Goal: Task Accomplishment & Management: Use online tool/utility

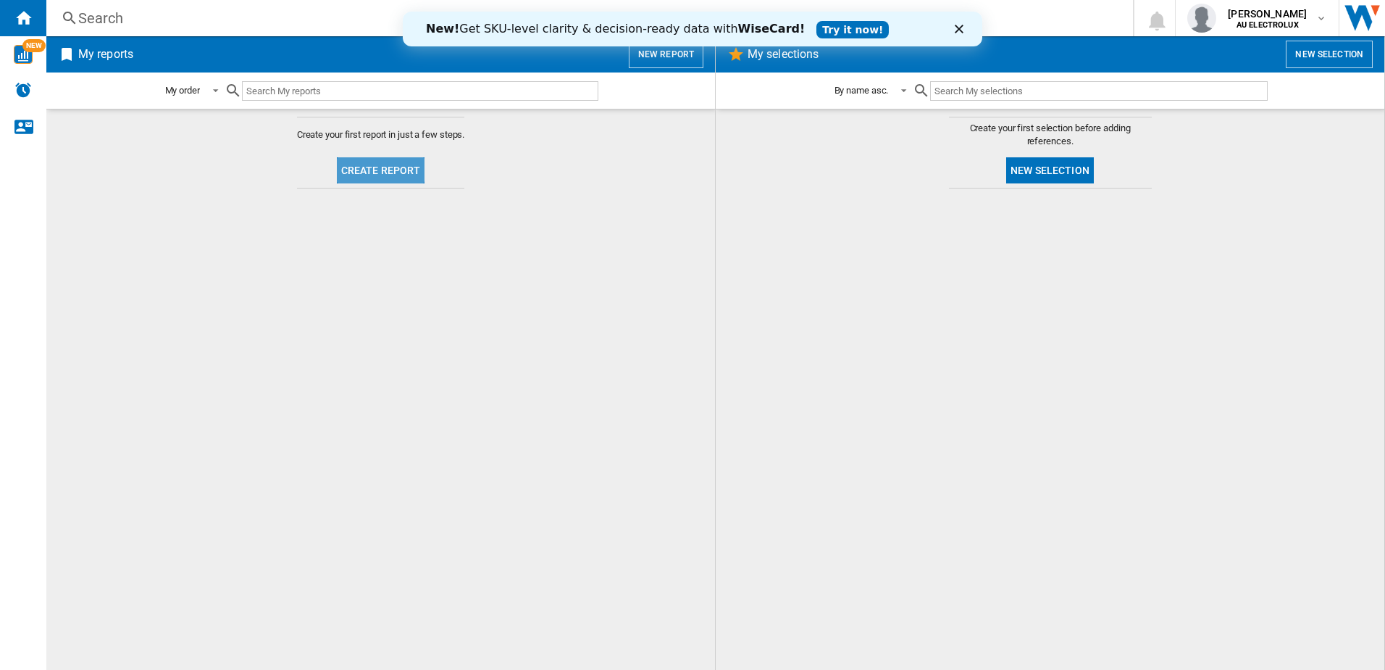
click at [373, 168] on button "Create report" at bounding box center [381, 170] width 88 height 26
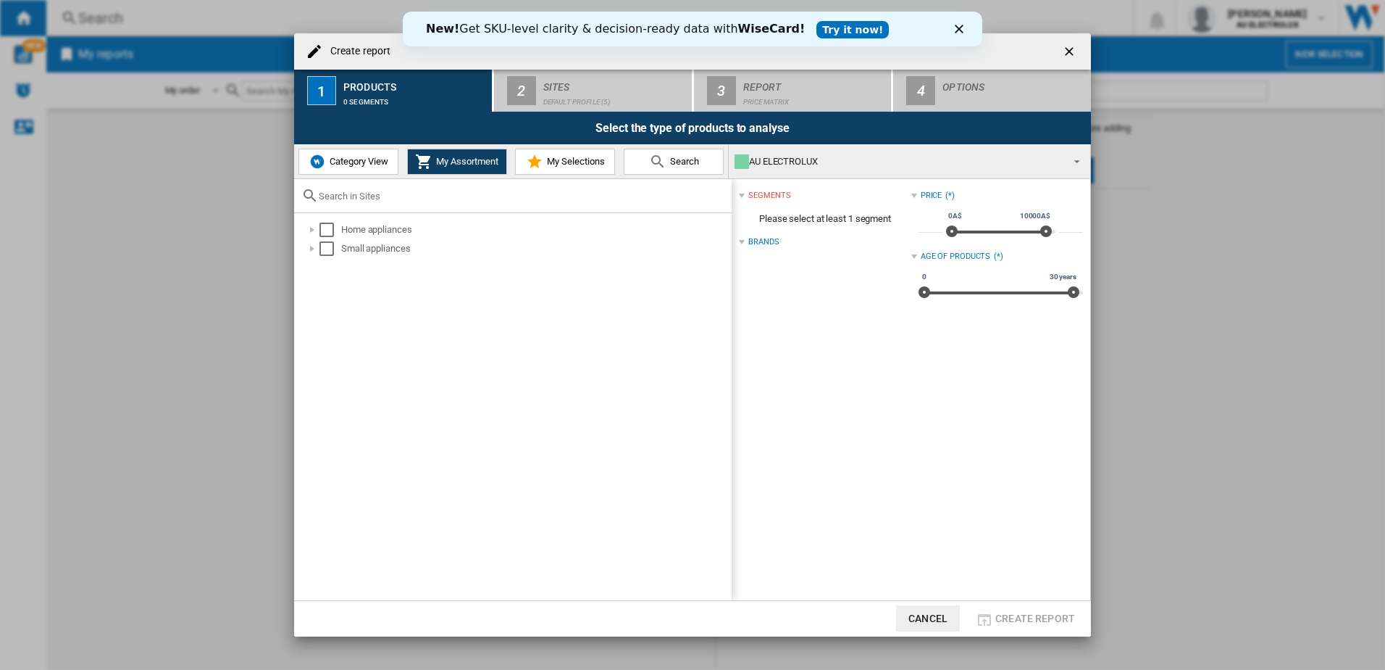
click at [957, 28] on polygon "Close" at bounding box center [959, 29] width 9 height 9
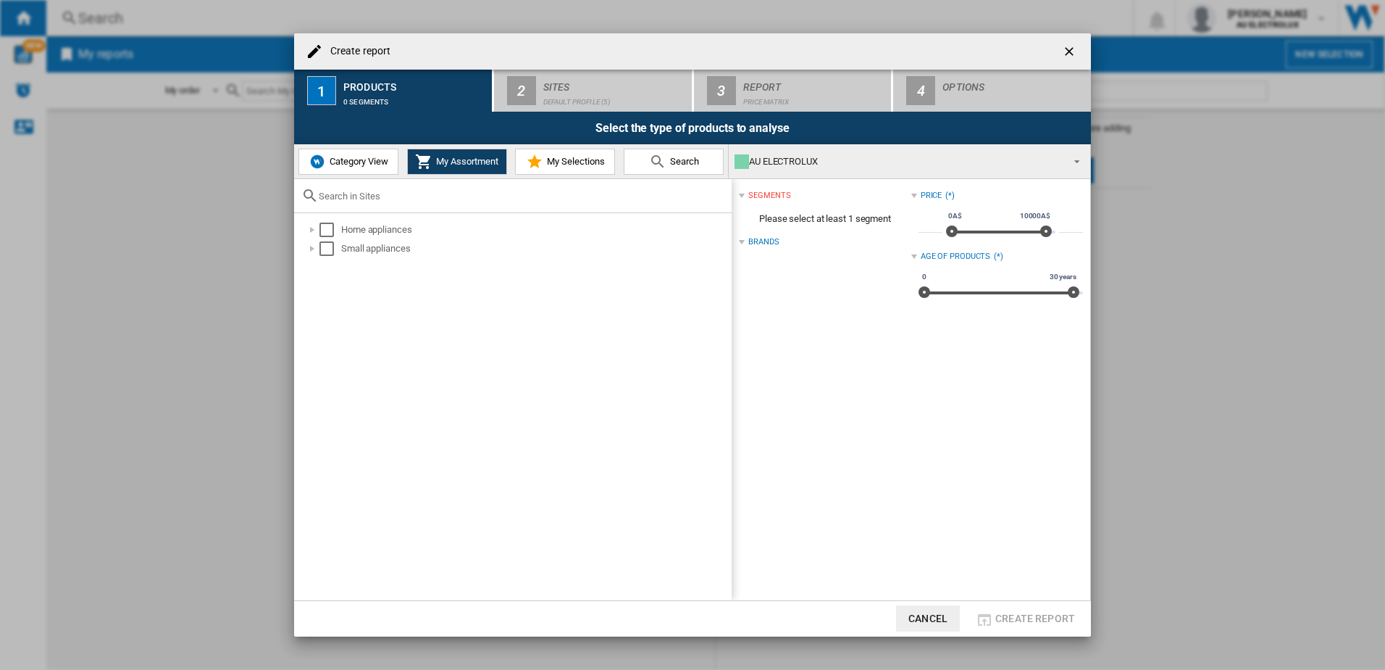
click at [333, 159] on span "Category View" at bounding box center [357, 161] width 62 height 11
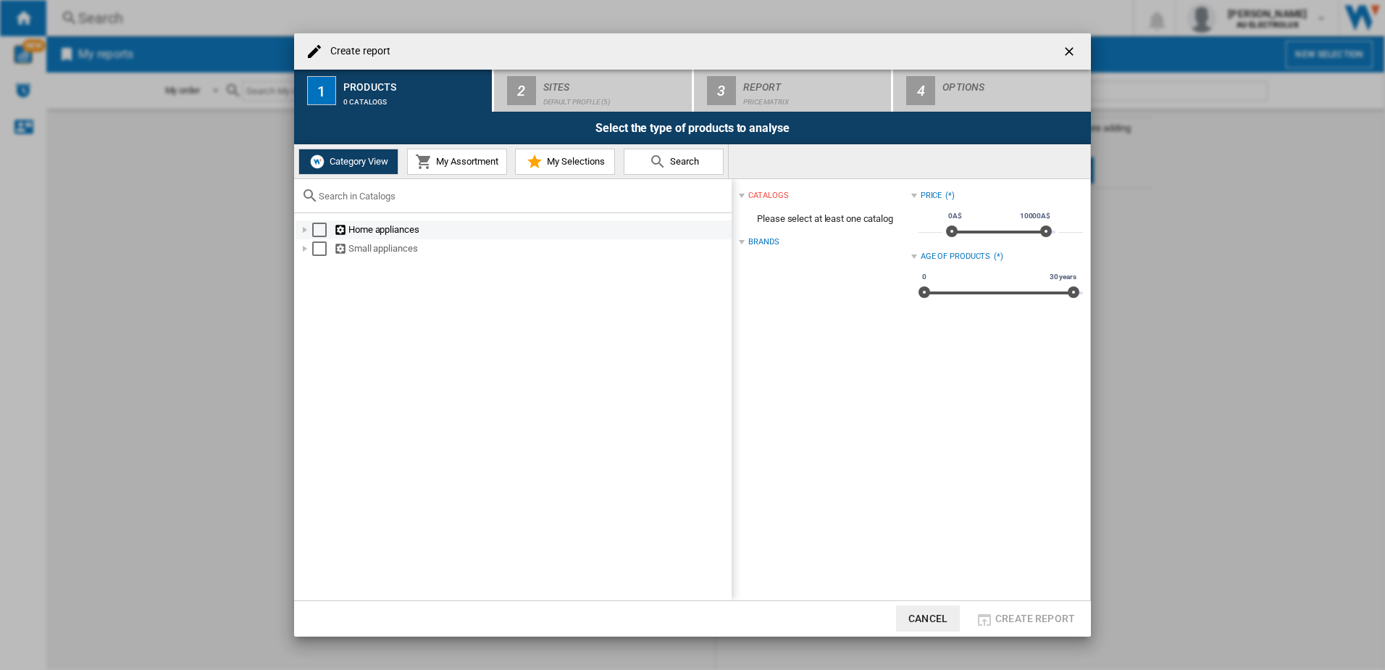
click at [317, 228] on div "Select" at bounding box center [319, 229] width 14 height 14
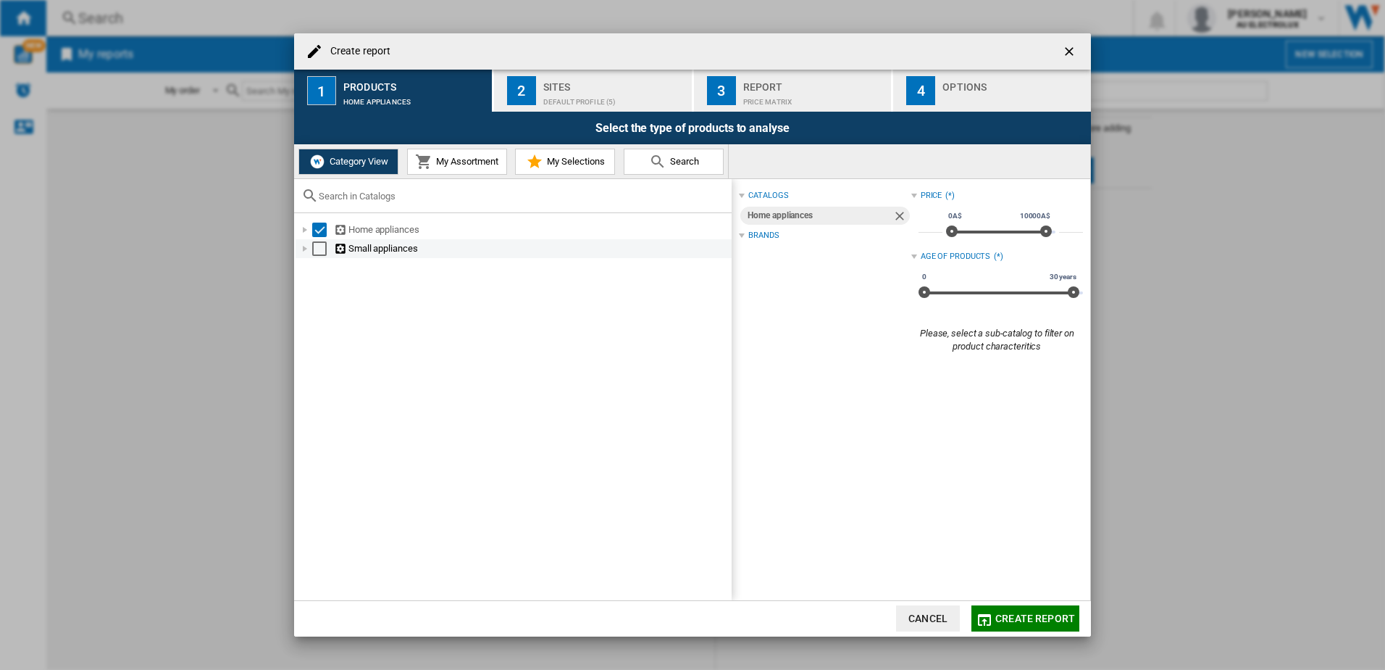
click at [317, 249] on div "Select" at bounding box center [319, 248] width 14 height 14
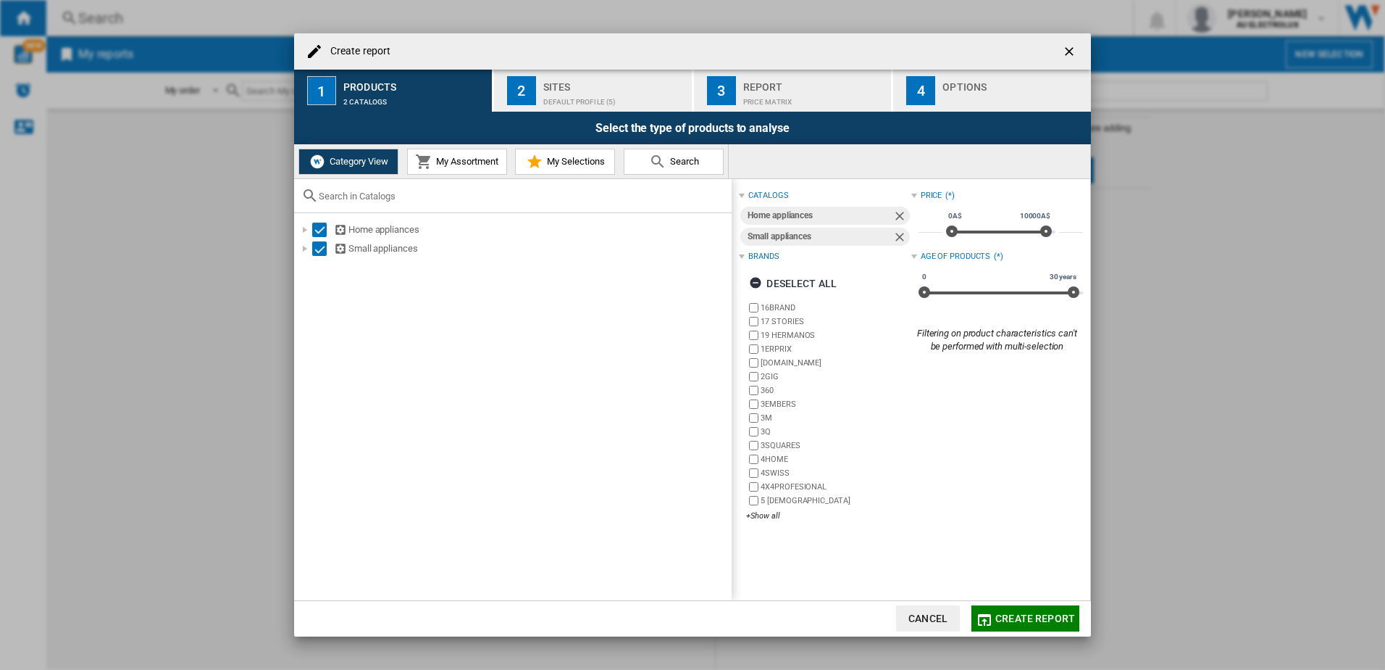
drag, startPoint x: 753, startPoint y: 284, endPoint x: 750, endPoint y: 299, distance: 15.5
click at [752, 286] on ng-md-icon "button" at bounding box center [757, 284] width 17 height 17
click at [757, 516] on div "+Show all" at bounding box center [828, 515] width 164 height 11
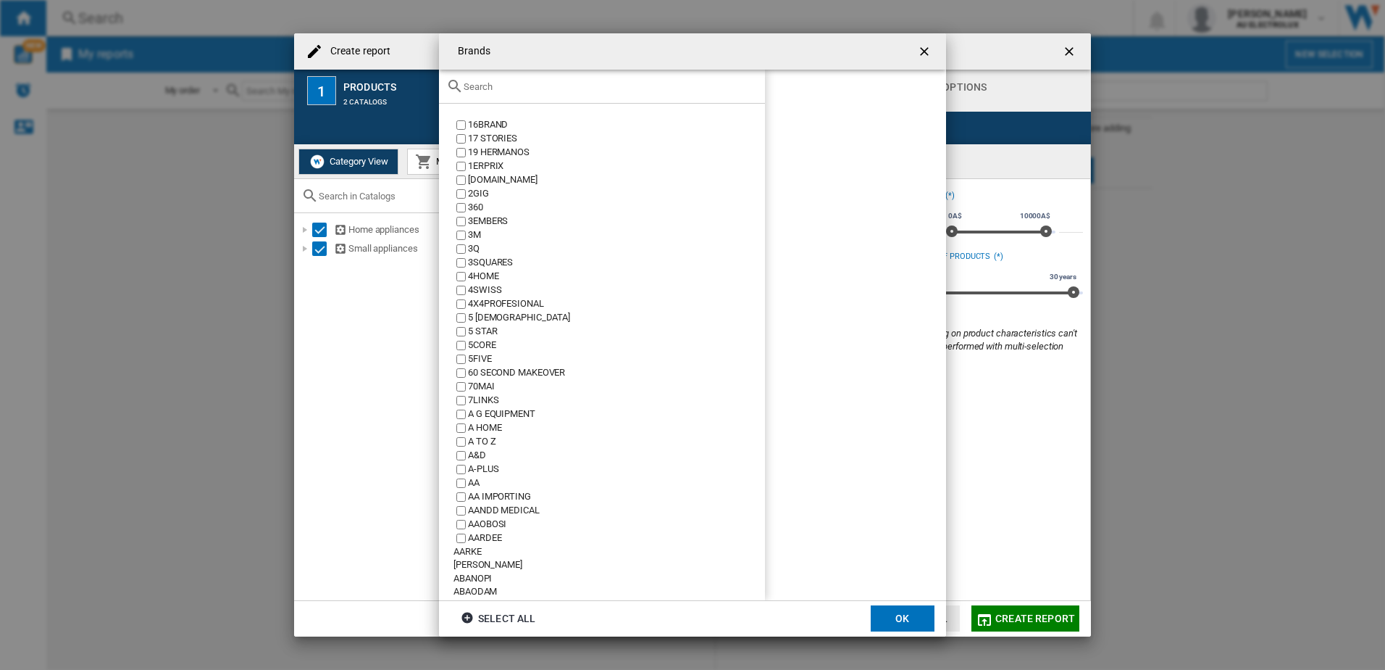
click at [495, 91] on input "text" at bounding box center [611, 86] width 294 height 11
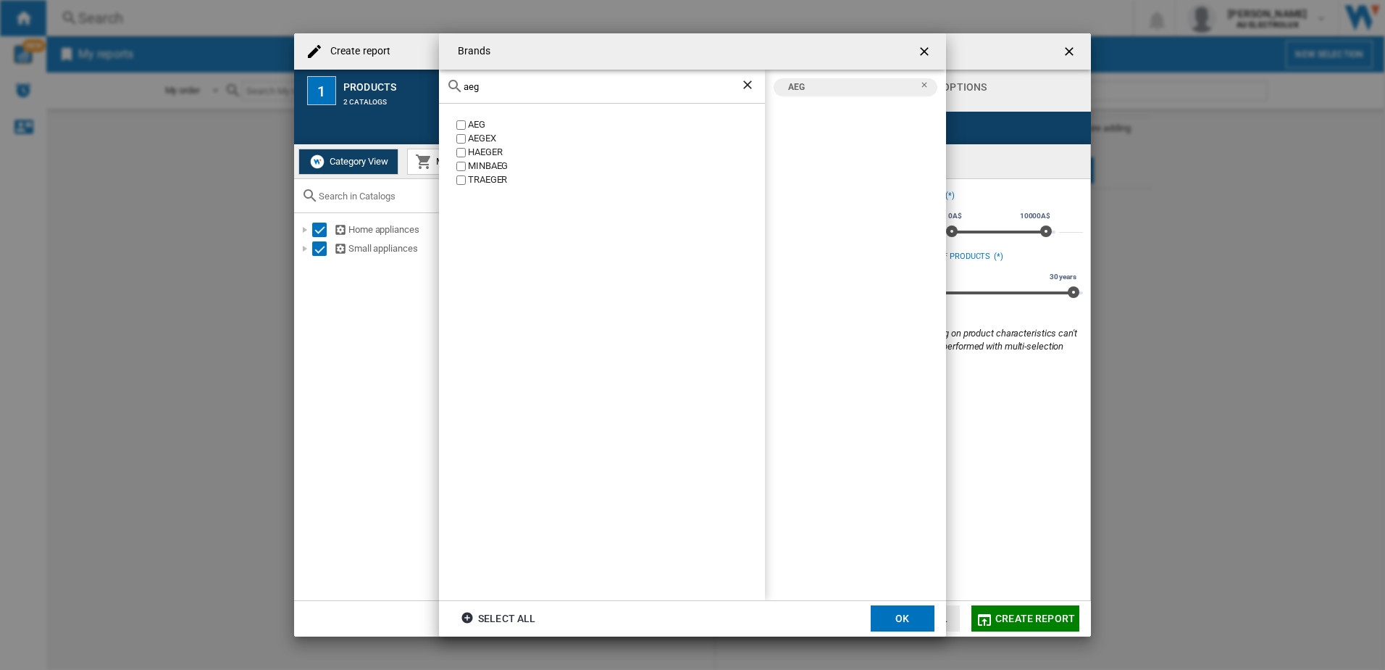
drag, startPoint x: 490, startPoint y: 88, endPoint x: 380, endPoint y: 74, distance: 110.4
click at [380, 74] on div "Brands aeg AEG AEGEX [PERSON_NAME] [GEOGRAPHIC_DATA] [PERSON_NAME] AEG Select a…" at bounding box center [692, 335] width 1385 height 670
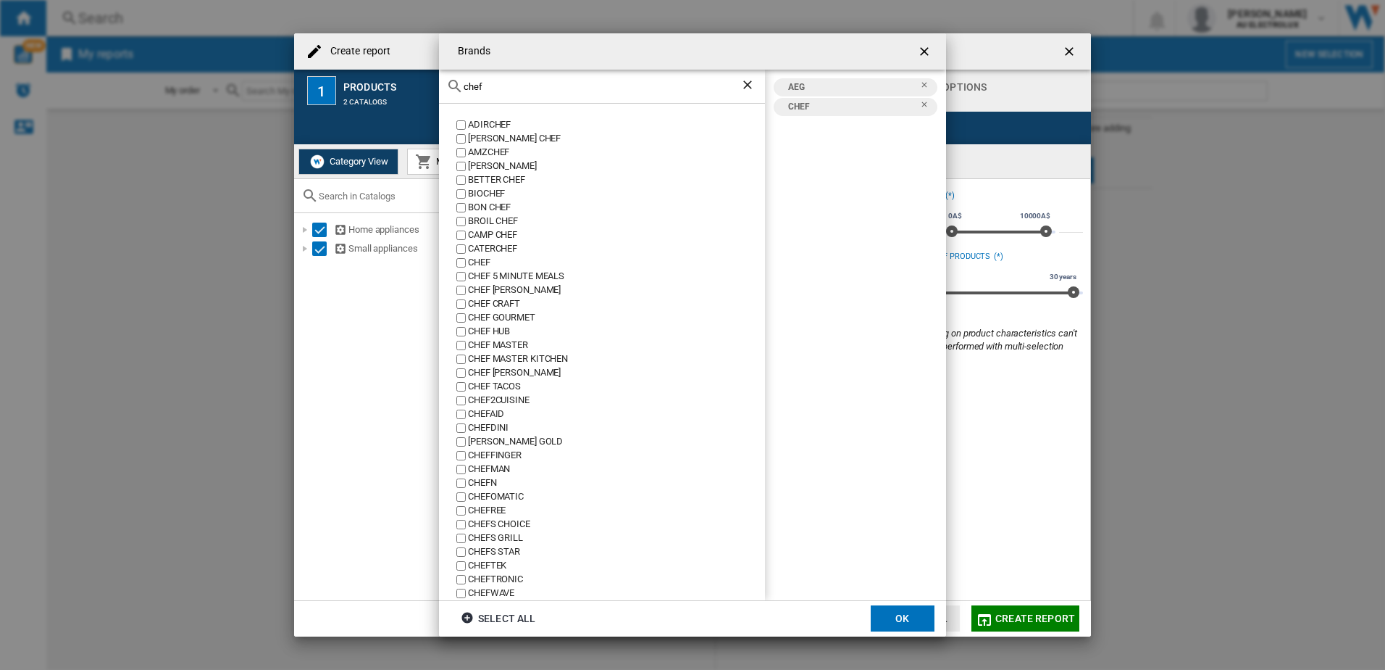
drag, startPoint x: 516, startPoint y: 95, endPoint x: 451, endPoint y: 80, distance: 67.0
click at [451, 80] on div "chef" at bounding box center [602, 87] width 326 height 34
drag, startPoint x: 503, startPoint y: 88, endPoint x: 361, endPoint y: 84, distance: 142.1
click at [361, 84] on div "Brands chef ADIRCHEF [PERSON_NAME] CHEF AMZCHEF [PERSON_NAME] BETTER CHEF BIOCH…" at bounding box center [692, 335] width 1385 height 670
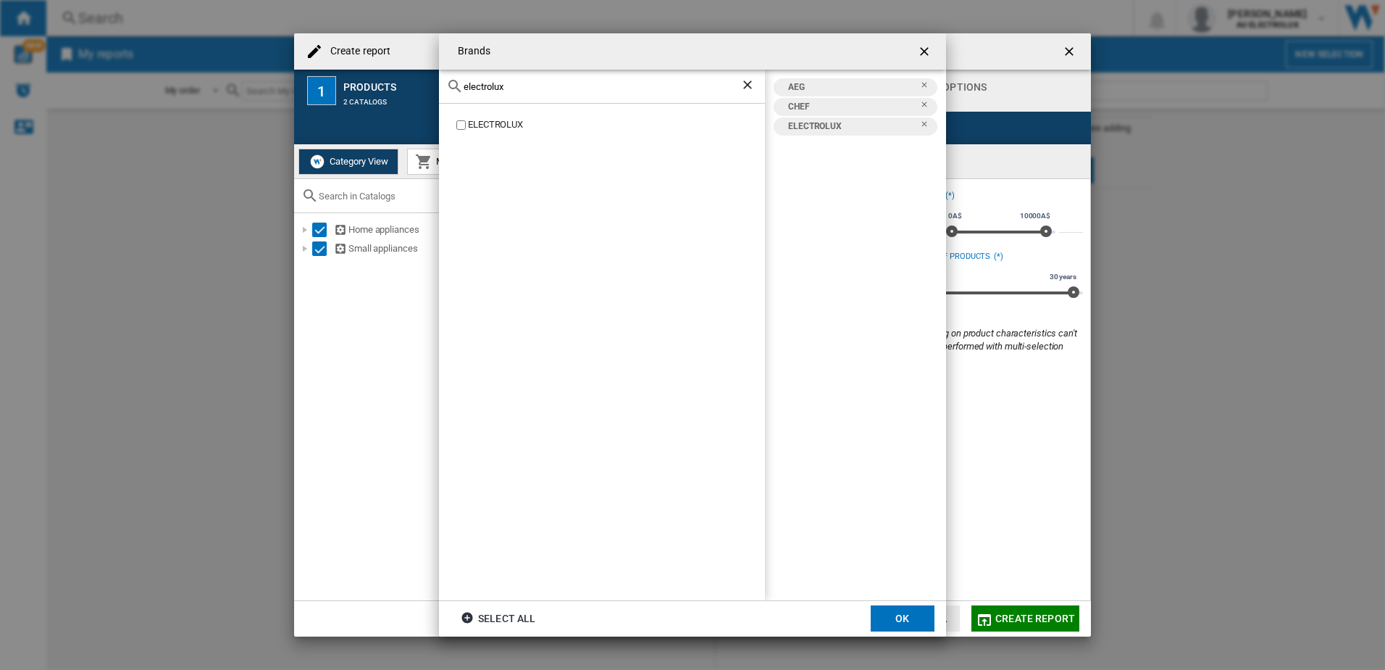
drag, startPoint x: 488, startPoint y: 86, endPoint x: 330, endPoint y: 89, distance: 158.0
click at [331, 89] on div "Brands electrolux ELECTROLUX AEG CHEF ELECTROLUX Select all OK" at bounding box center [692, 335] width 1385 height 670
drag, startPoint x: 508, startPoint y: 88, endPoint x: 377, endPoint y: 83, distance: 131.3
click at [377, 83] on div "Brands vintec VINTEC AEG CHEF ELECTROLUX VINTEC Select all OK" at bounding box center [692, 335] width 1385 height 670
click at [517, 86] on input "westingh" at bounding box center [602, 86] width 277 height 11
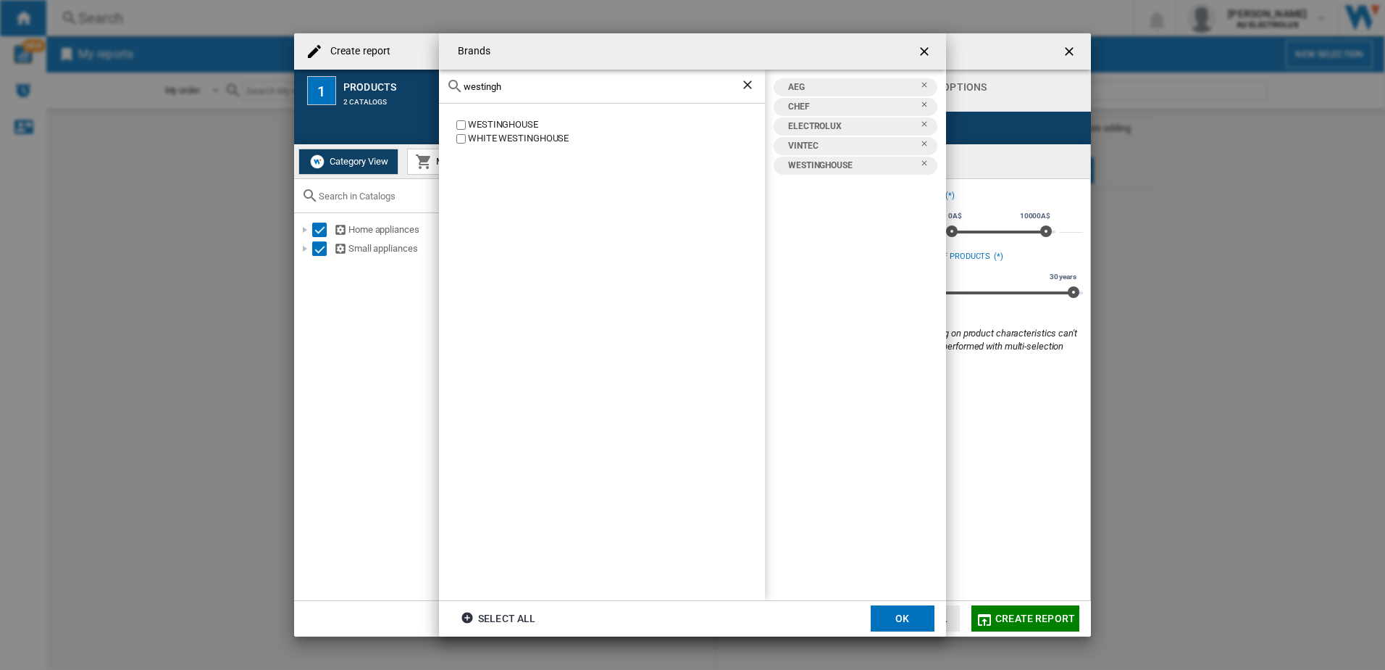
drag, startPoint x: 522, startPoint y: 85, endPoint x: 359, endPoint y: 80, distance: 163.1
click at [359, 80] on div "Brands [GEOGRAPHIC_DATA] [GEOGRAPHIC_DATA] [GEOGRAPHIC_DATA] AEG CHEF ELECTROLU…" at bounding box center [692, 335] width 1385 height 670
drag, startPoint x: 507, startPoint y: 86, endPoint x: 357, endPoint y: 80, distance: 150.8
click at [357, 80] on div "Brands [PERSON_NAME] KELVINATOR AEG CHEF ELECTROLUX KELVINATOR VINTEC [GEOGRAPH…" at bounding box center [692, 335] width 1385 height 670
type input "beefe"
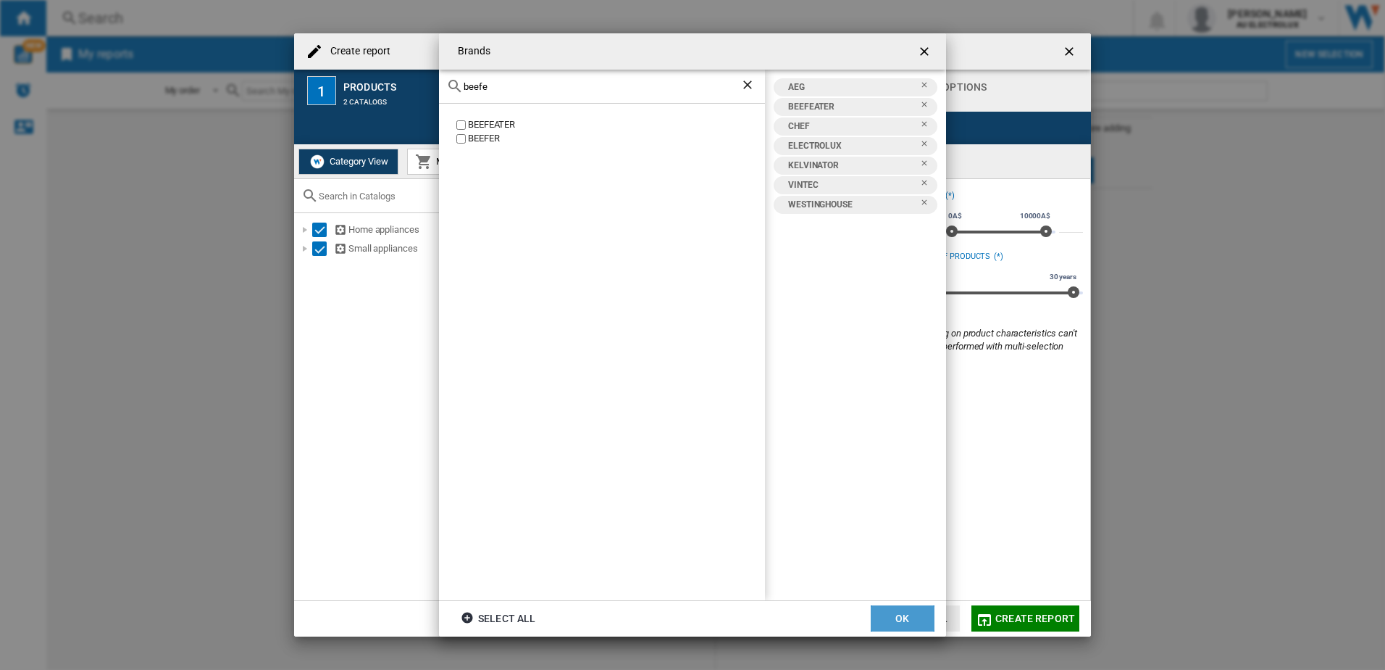
click at [892, 616] on button "OK" at bounding box center [903, 618] width 64 height 26
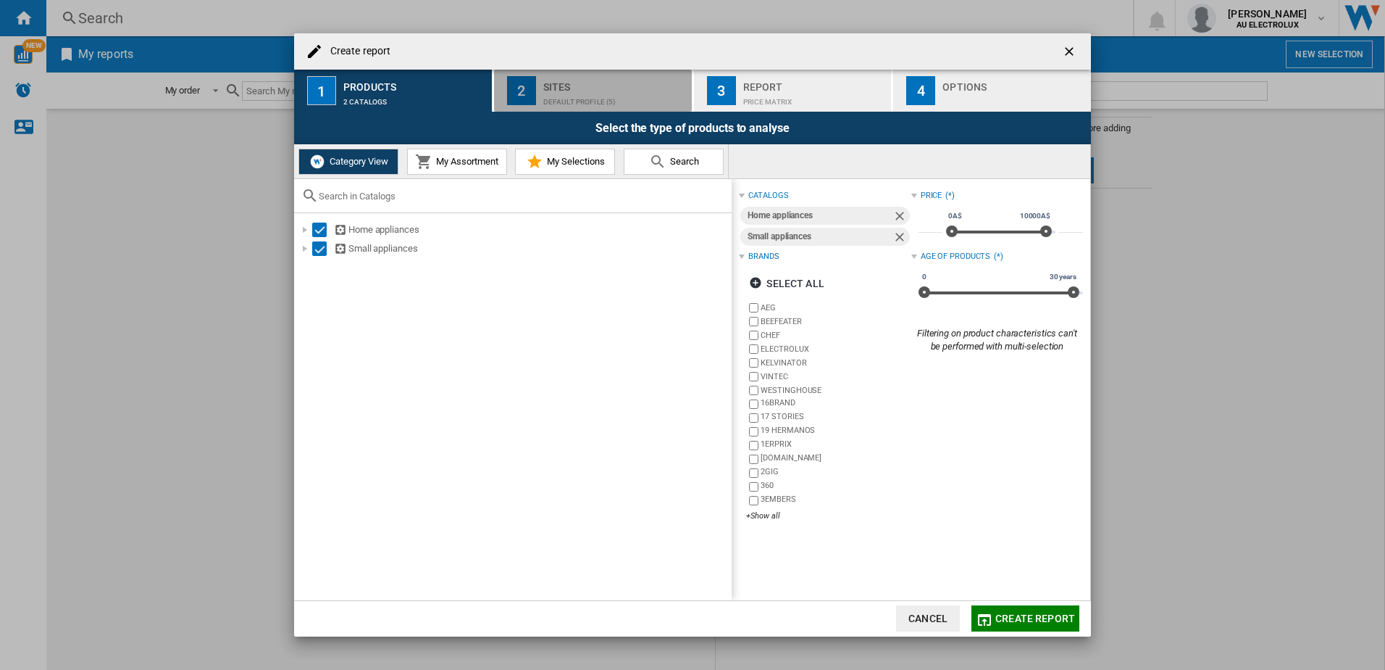
click at [573, 90] on div "Sites" at bounding box center [614, 82] width 143 height 15
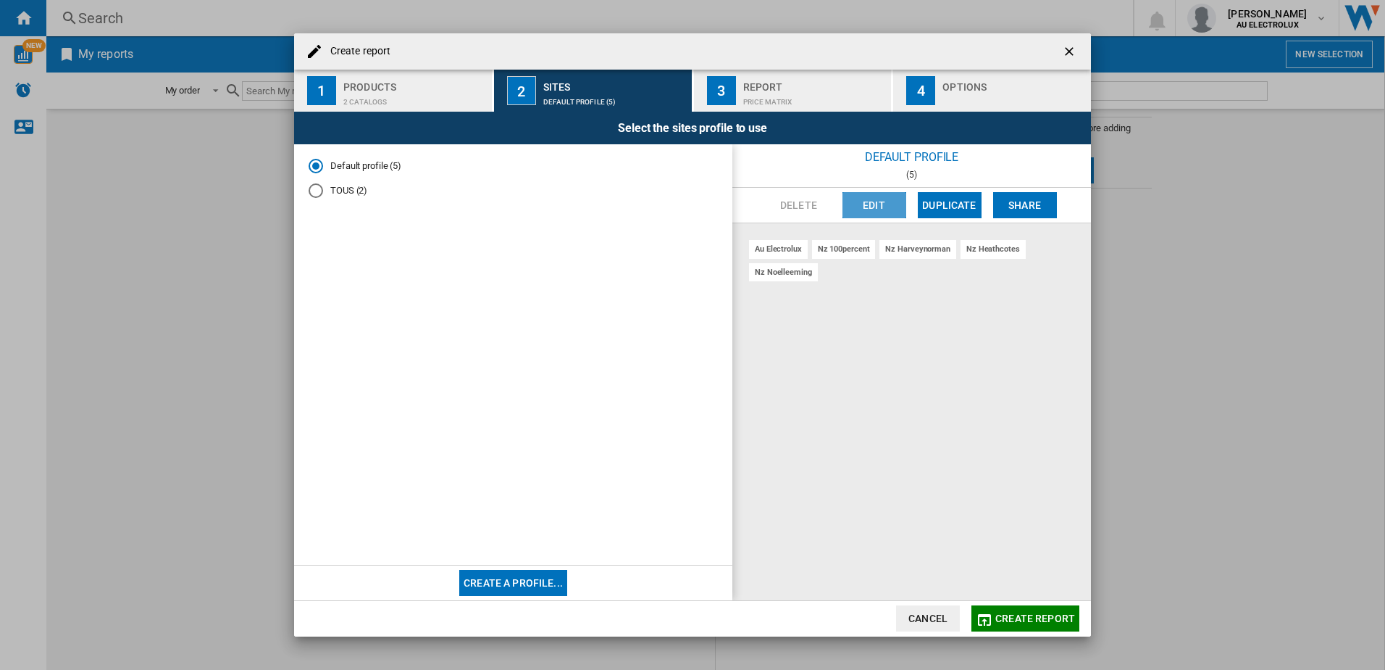
click at [867, 204] on button "Edit" at bounding box center [875, 205] width 64 height 26
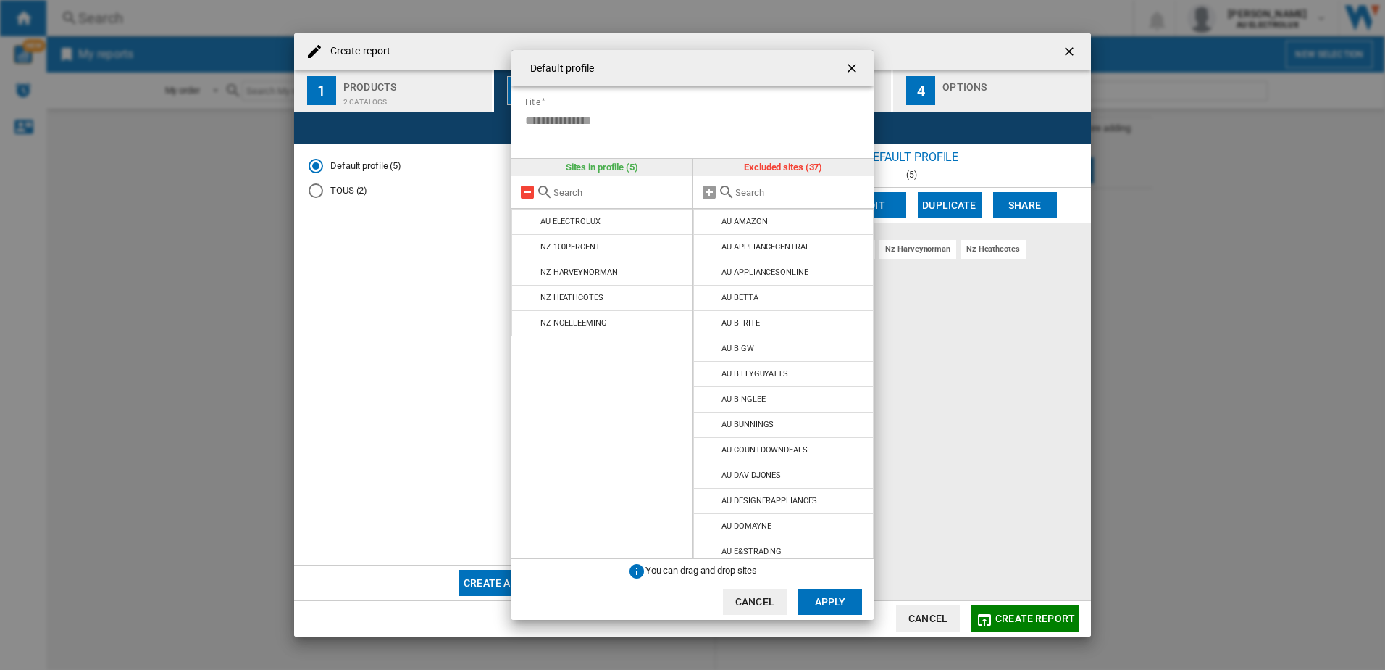
click at [524, 195] on md-icon at bounding box center [527, 191] width 17 height 17
click at [709, 295] on md-icon at bounding box center [709, 297] width 17 height 17
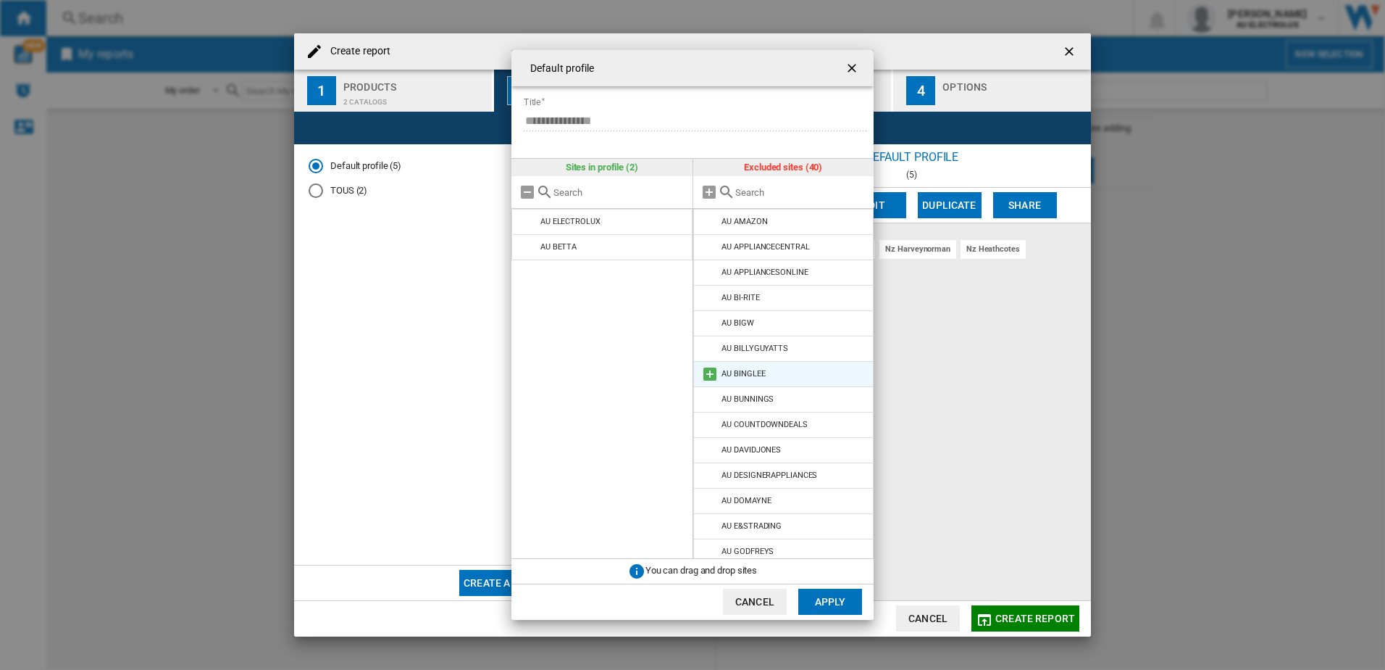
click at [712, 369] on md-icon at bounding box center [709, 373] width 17 height 17
click at [708, 501] on md-icon at bounding box center [709, 500] width 17 height 17
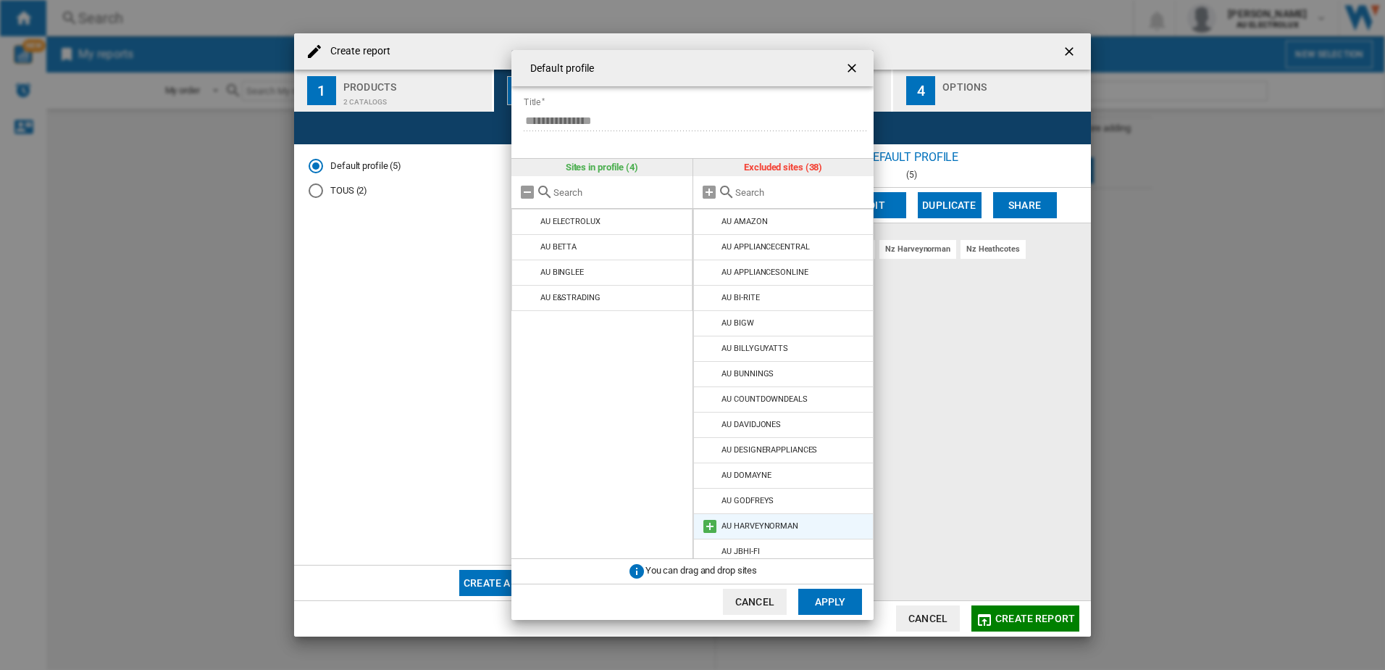
click at [709, 525] on md-icon at bounding box center [709, 525] width 17 height 17
click at [707, 525] on md-icon at bounding box center [709, 525] width 17 height 17
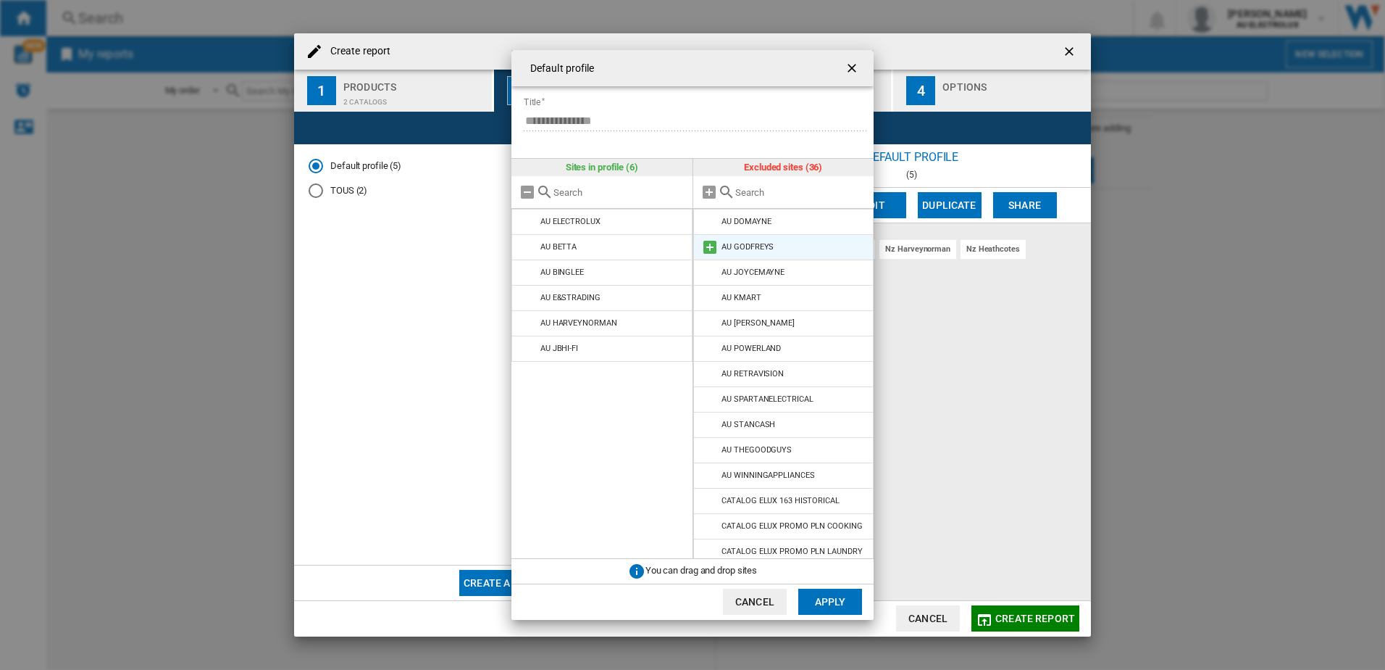
scroll to position [290, 0]
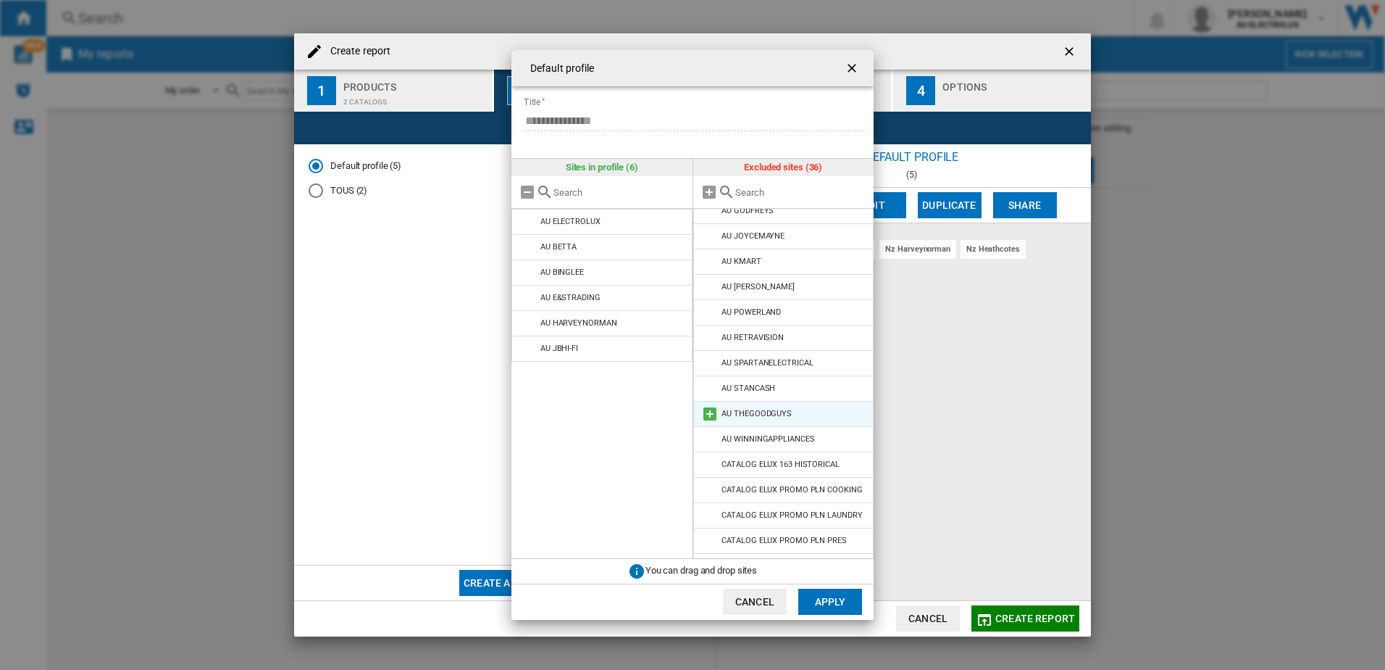
click at [711, 412] on md-icon at bounding box center [709, 413] width 17 height 17
click at [823, 601] on button "Apply" at bounding box center [831, 601] width 64 height 26
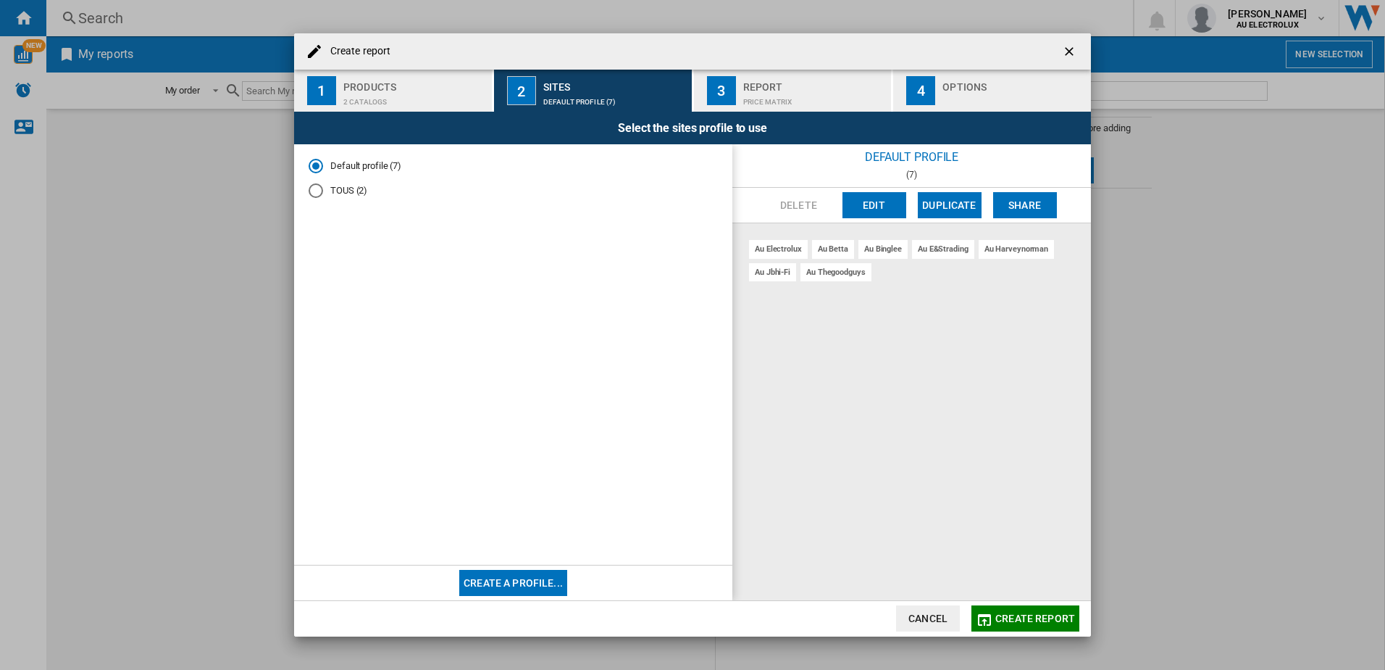
click at [756, 87] on div "Report" at bounding box center [814, 82] width 143 height 15
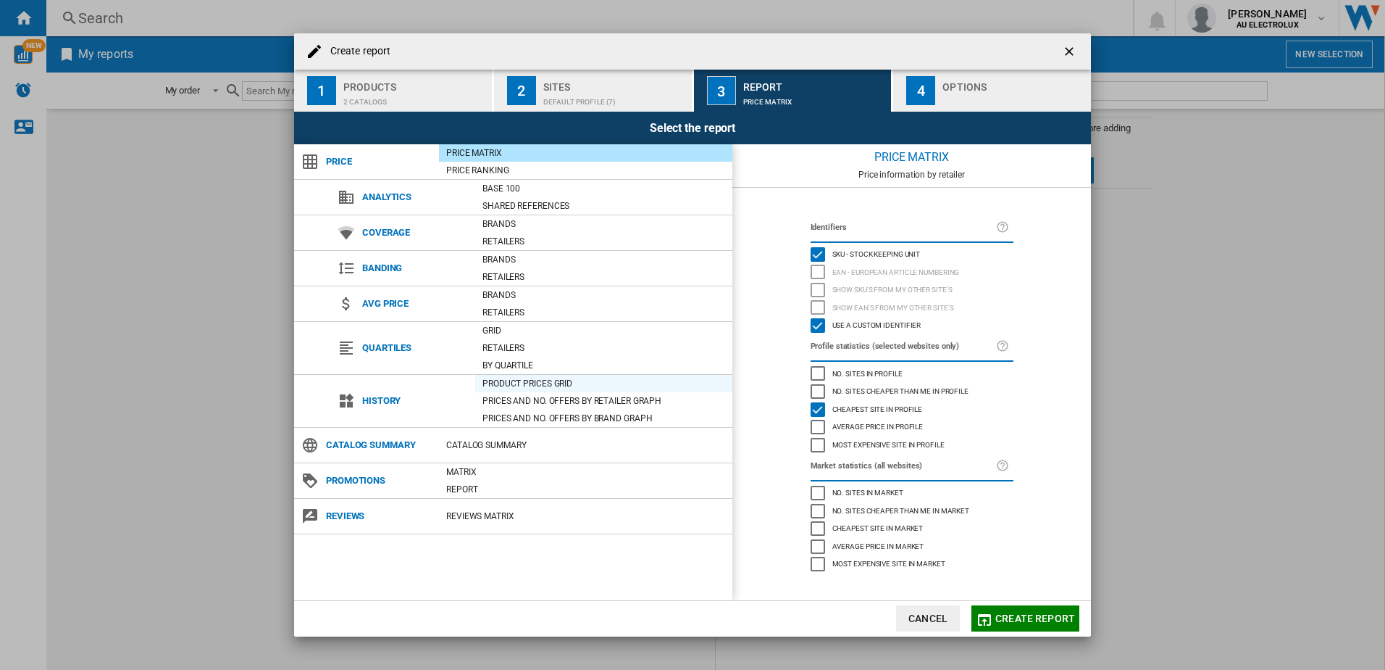
click at [529, 380] on div "Product prices grid" at bounding box center [603, 383] width 257 height 14
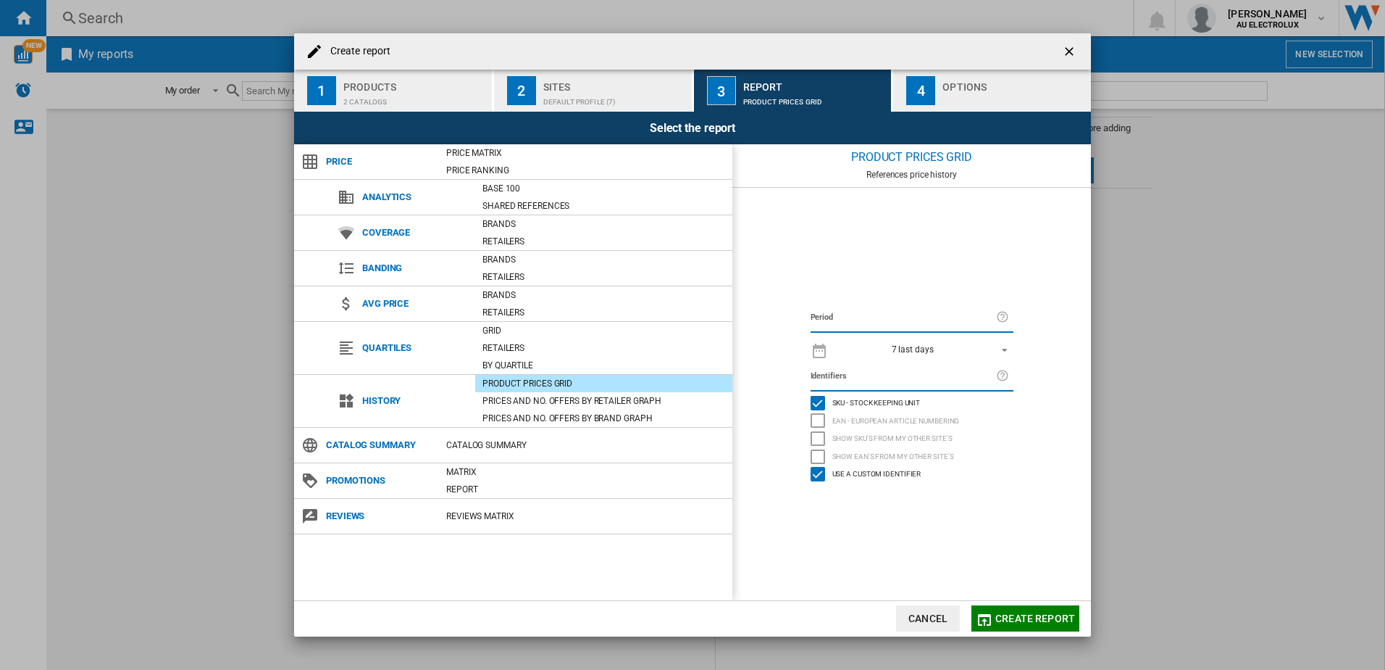
click at [1023, 621] on span "Create report" at bounding box center [1036, 618] width 80 height 12
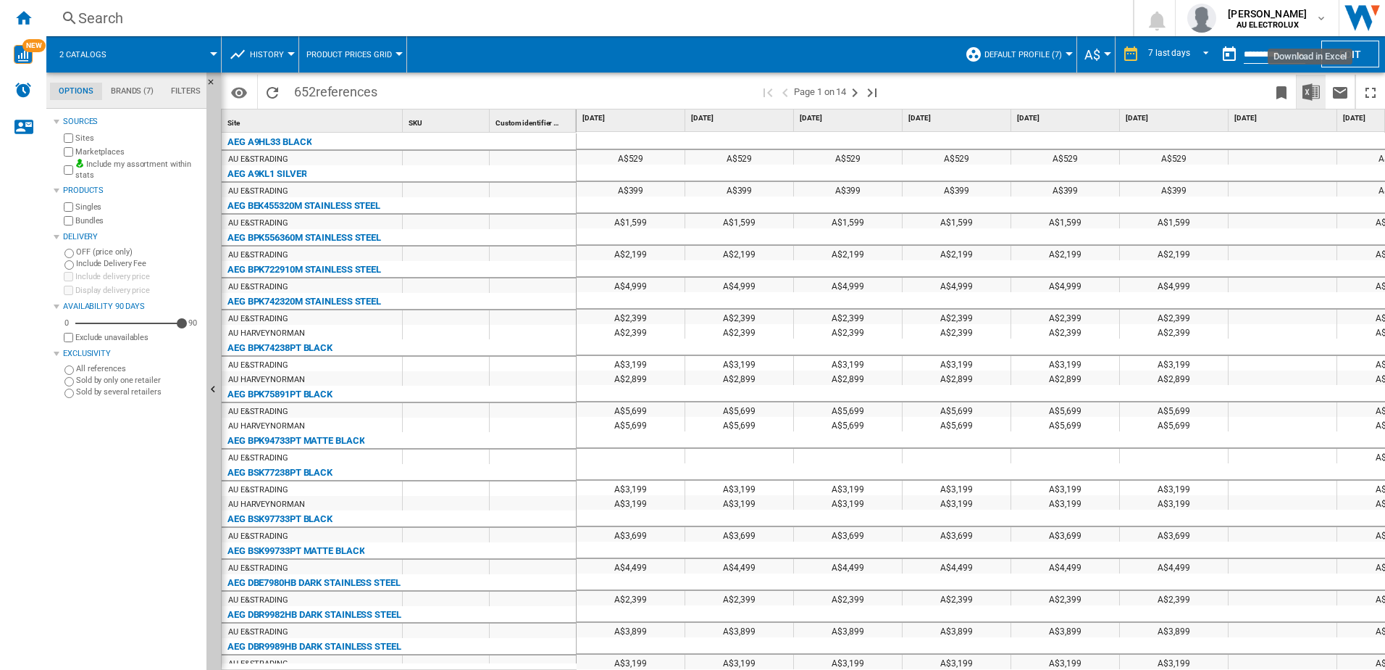
click at [1305, 89] on img "Download in Excel" at bounding box center [1311, 91] width 17 height 17
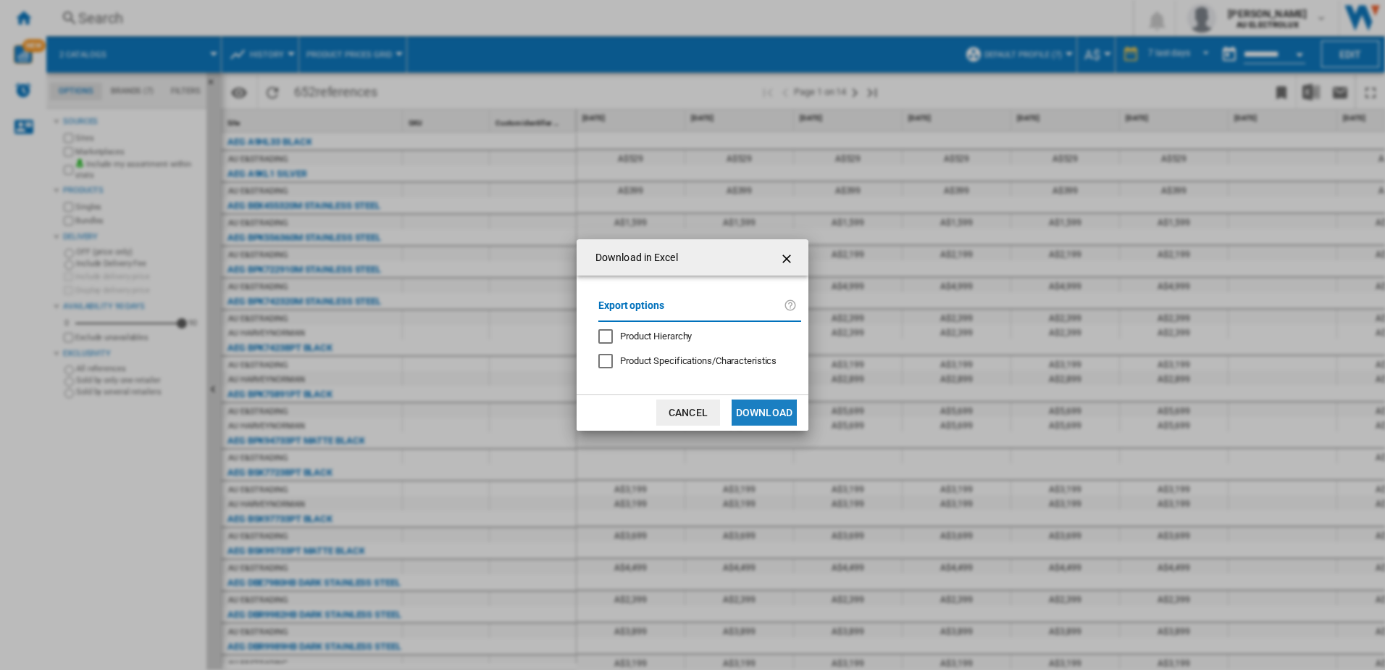
click at [756, 409] on button "Download" at bounding box center [764, 412] width 65 height 26
